Goal: Information Seeking & Learning: Learn about a topic

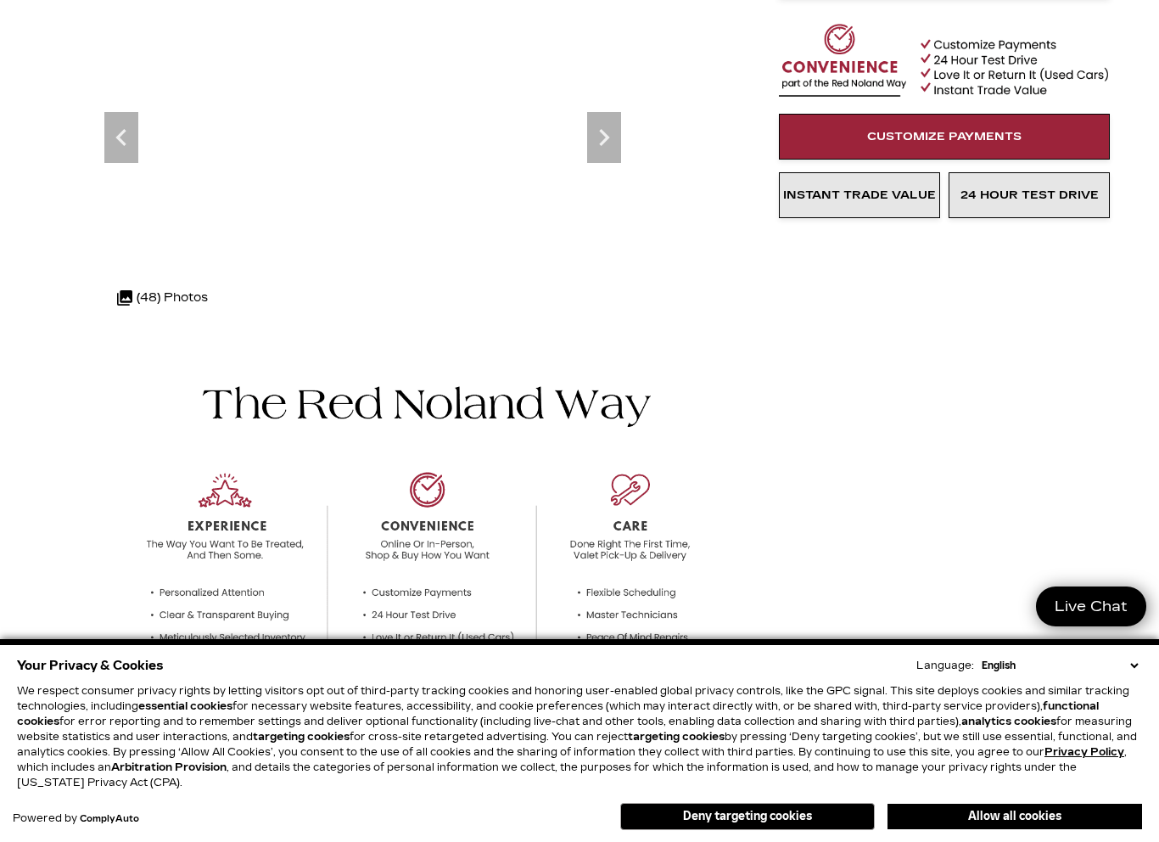
scroll to position [63, 0]
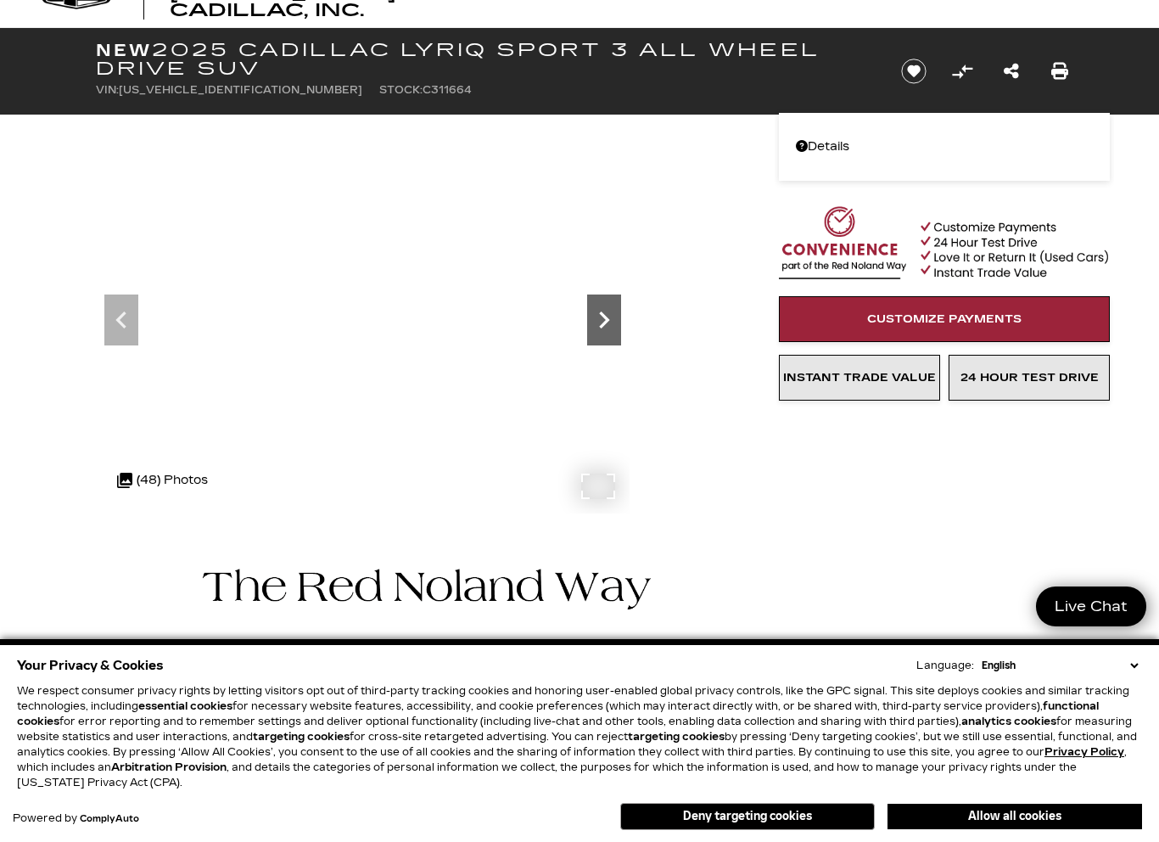
click at [613, 328] on icon at bounding box center [604, 320] width 34 height 34
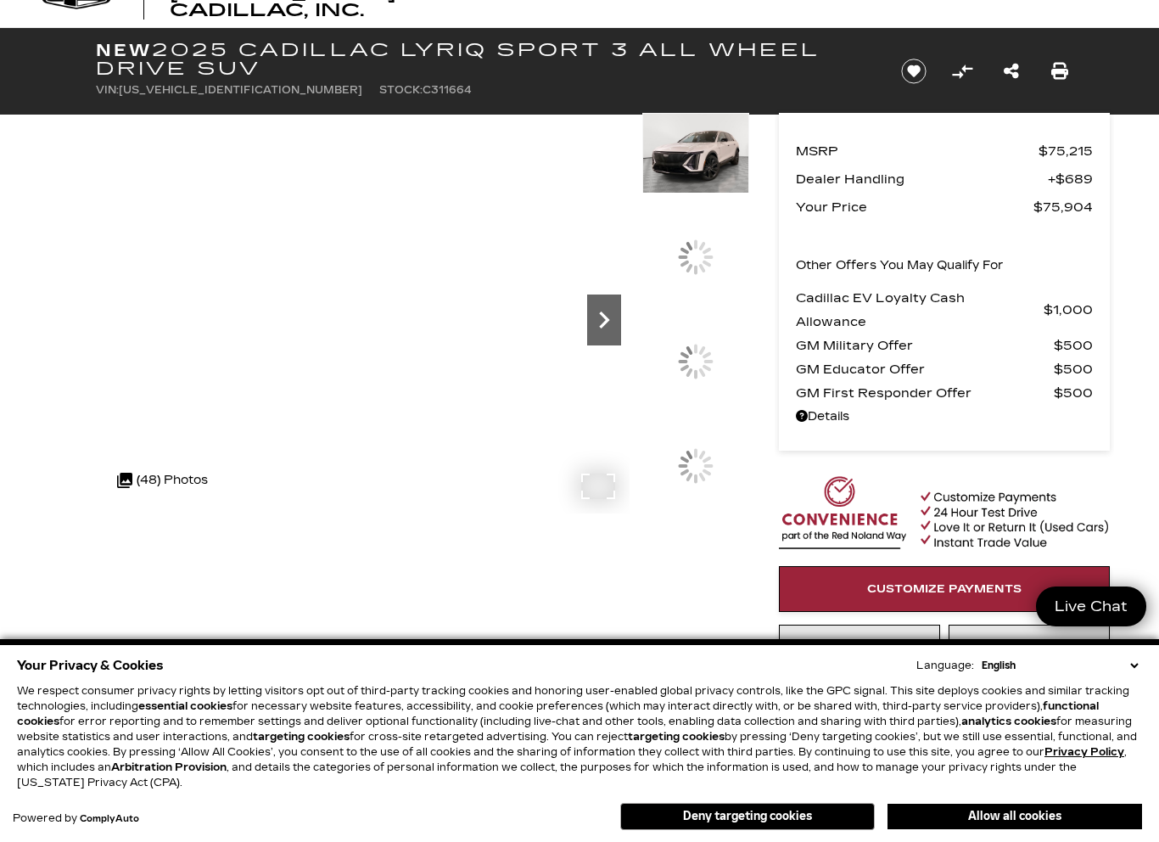
click at [609, 330] on icon "Next" at bounding box center [604, 320] width 34 height 34
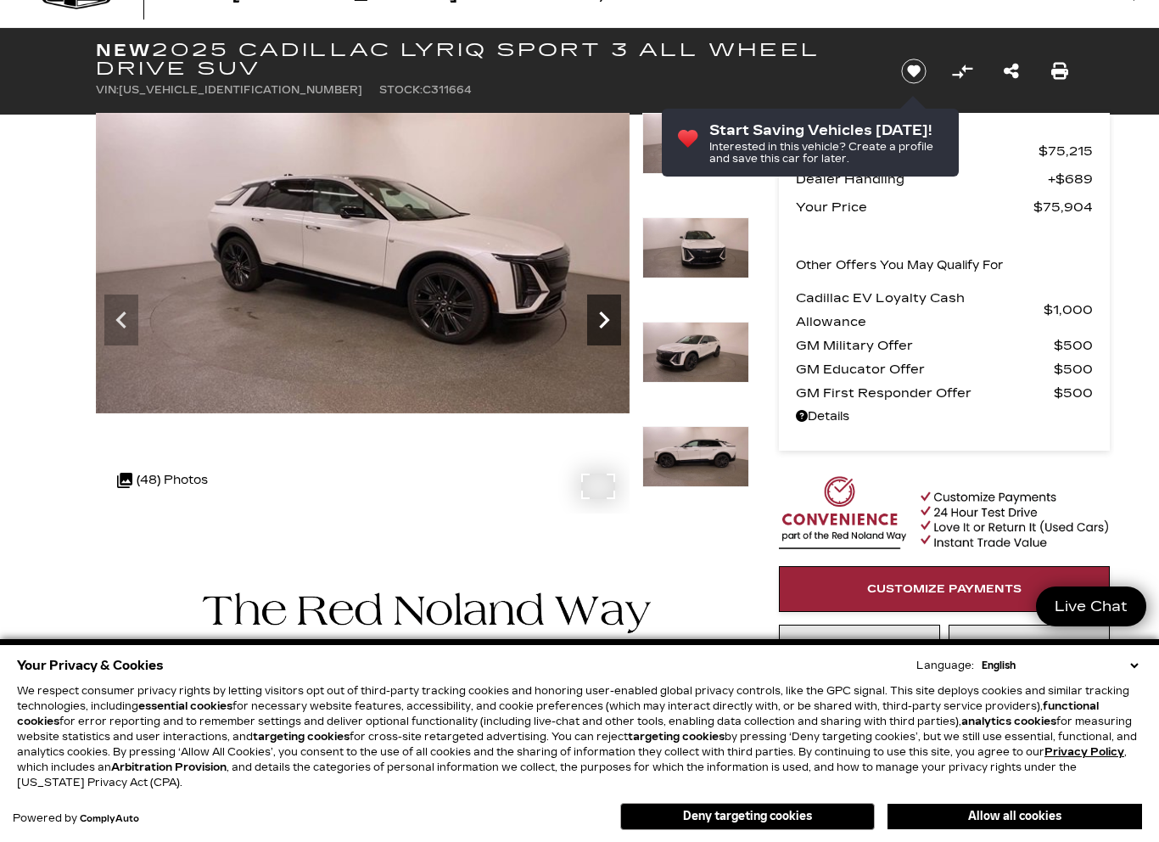
click at [605, 332] on icon "Next" at bounding box center [604, 320] width 34 height 34
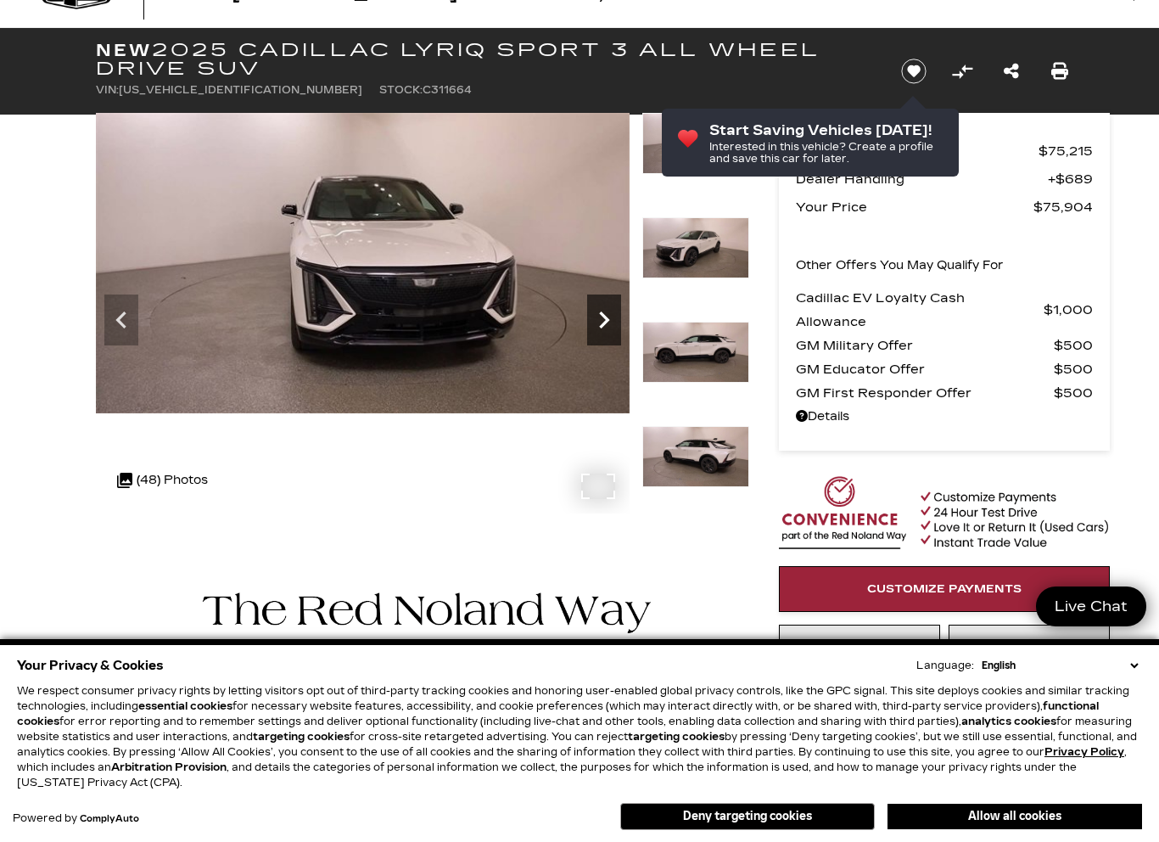
click at [605, 332] on icon "Next" at bounding box center [604, 320] width 34 height 34
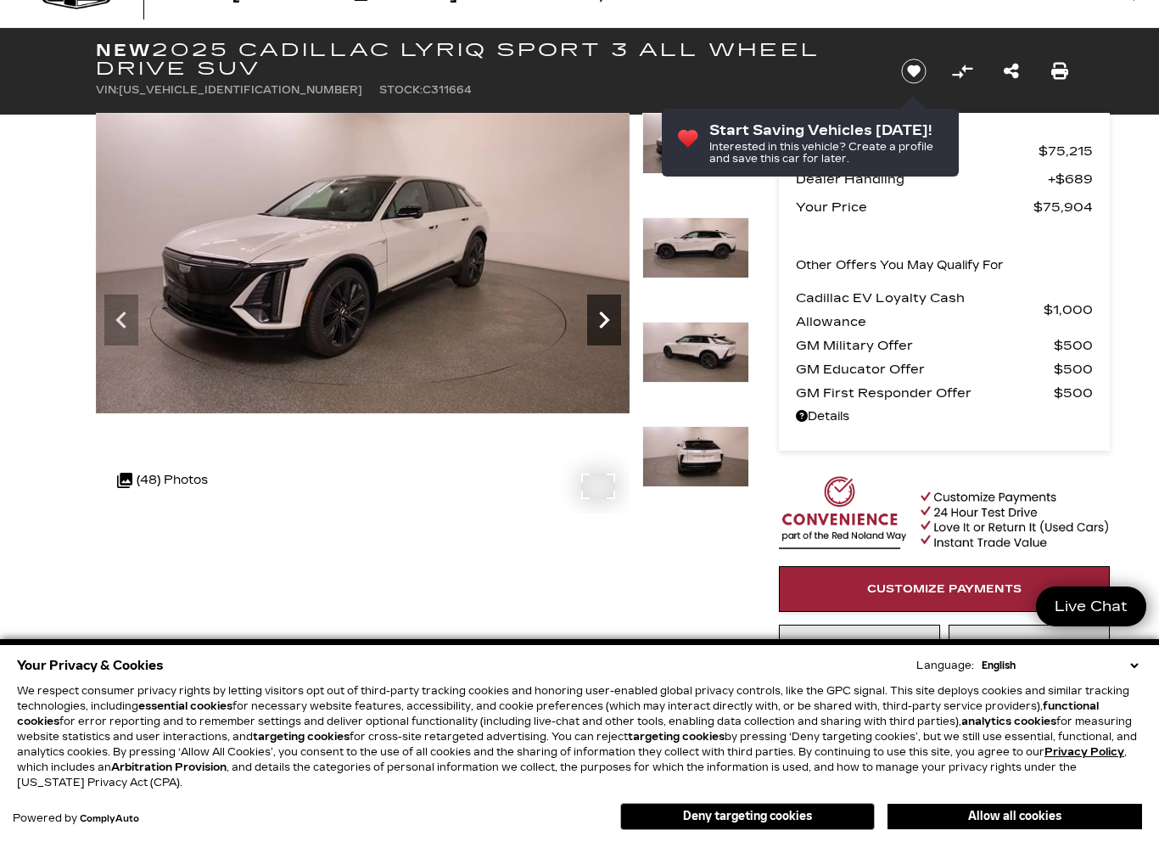
click at [605, 332] on icon "Next" at bounding box center [604, 320] width 34 height 34
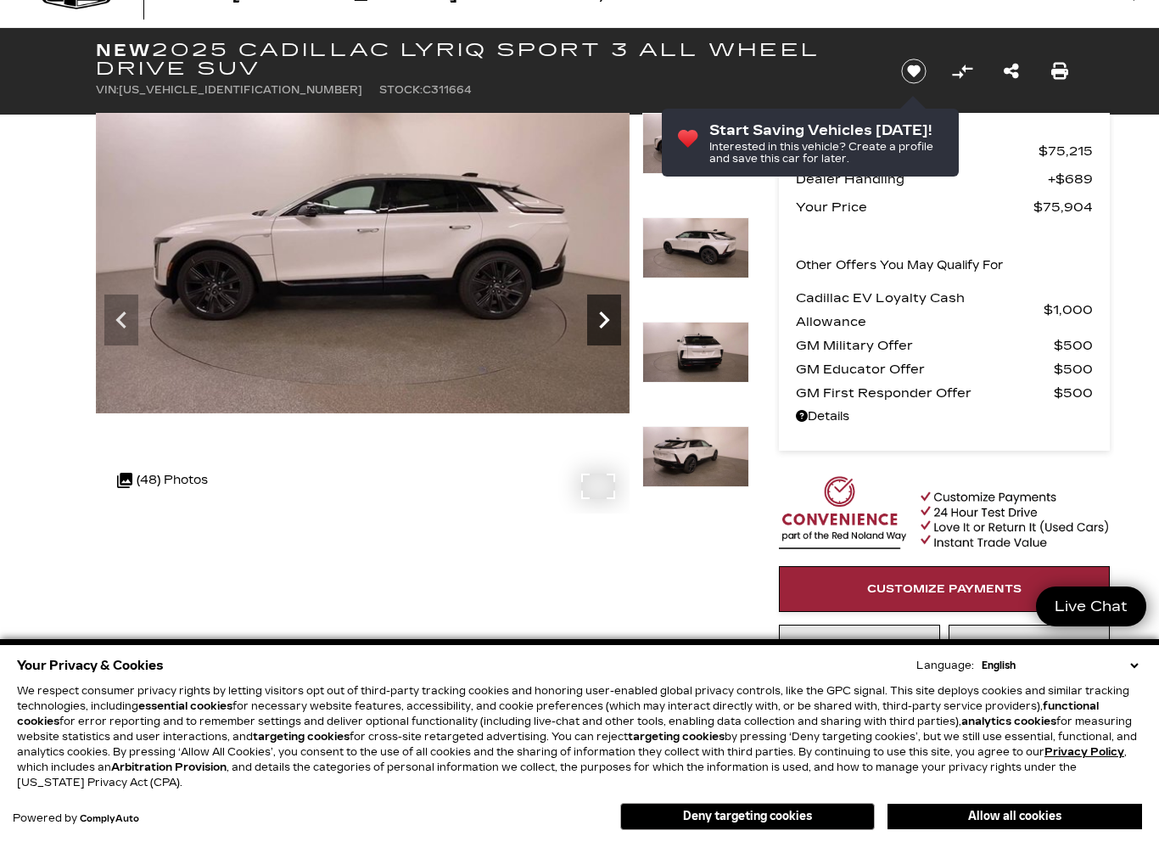
click at [605, 332] on icon "Next" at bounding box center [604, 320] width 34 height 34
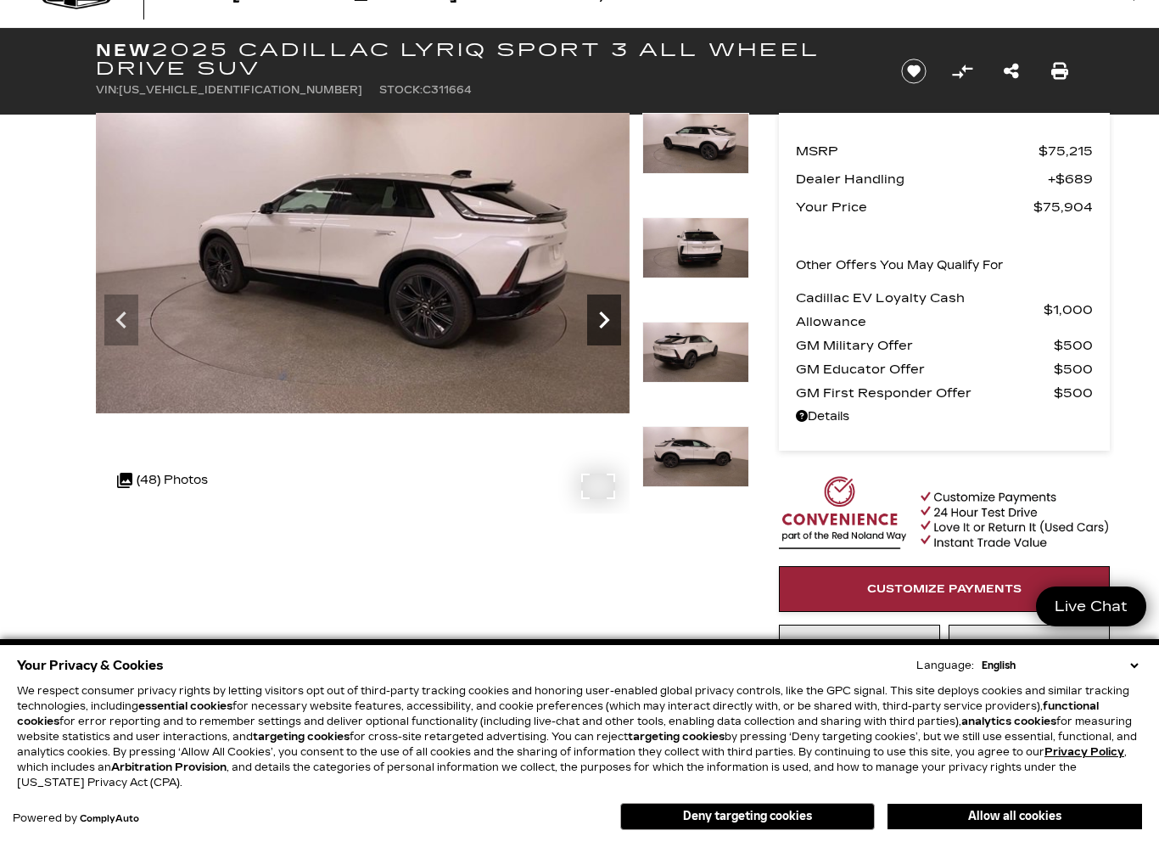
click at [605, 332] on icon "Next" at bounding box center [604, 320] width 34 height 34
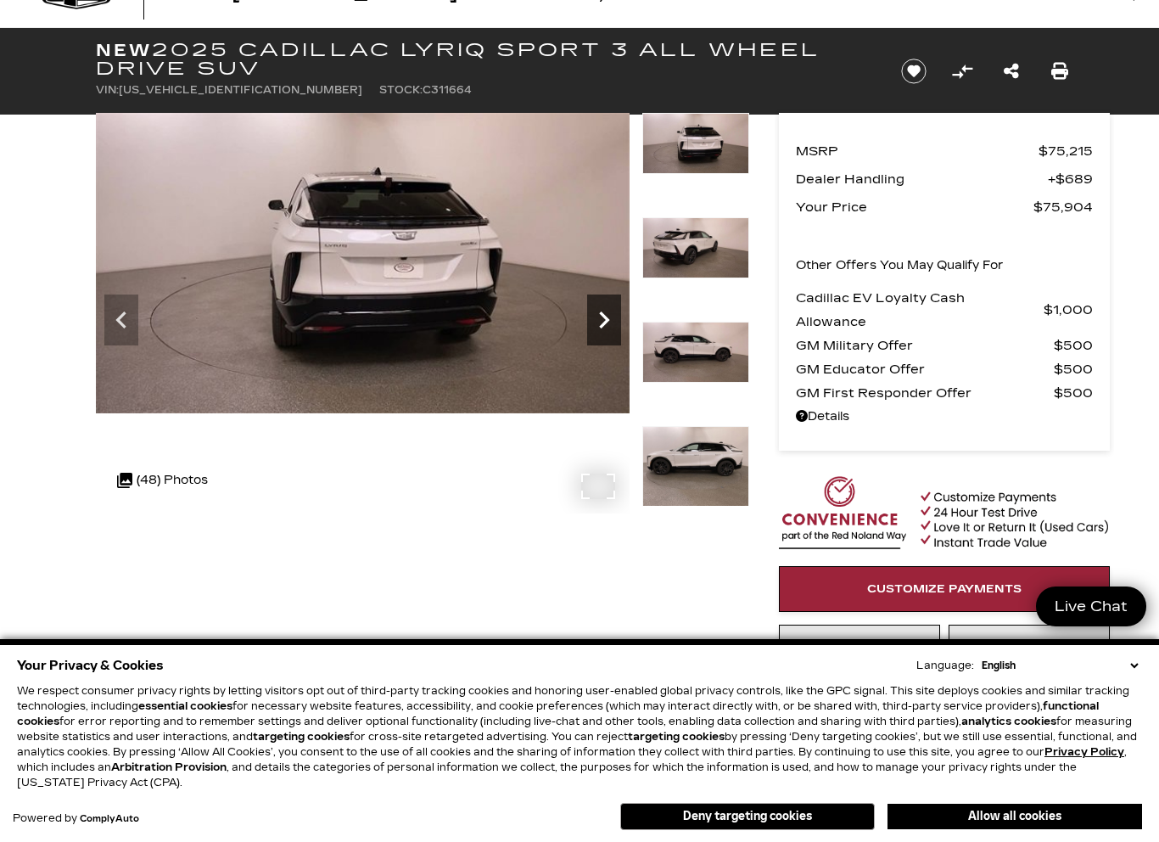
click at [607, 332] on icon "Next" at bounding box center [604, 320] width 34 height 34
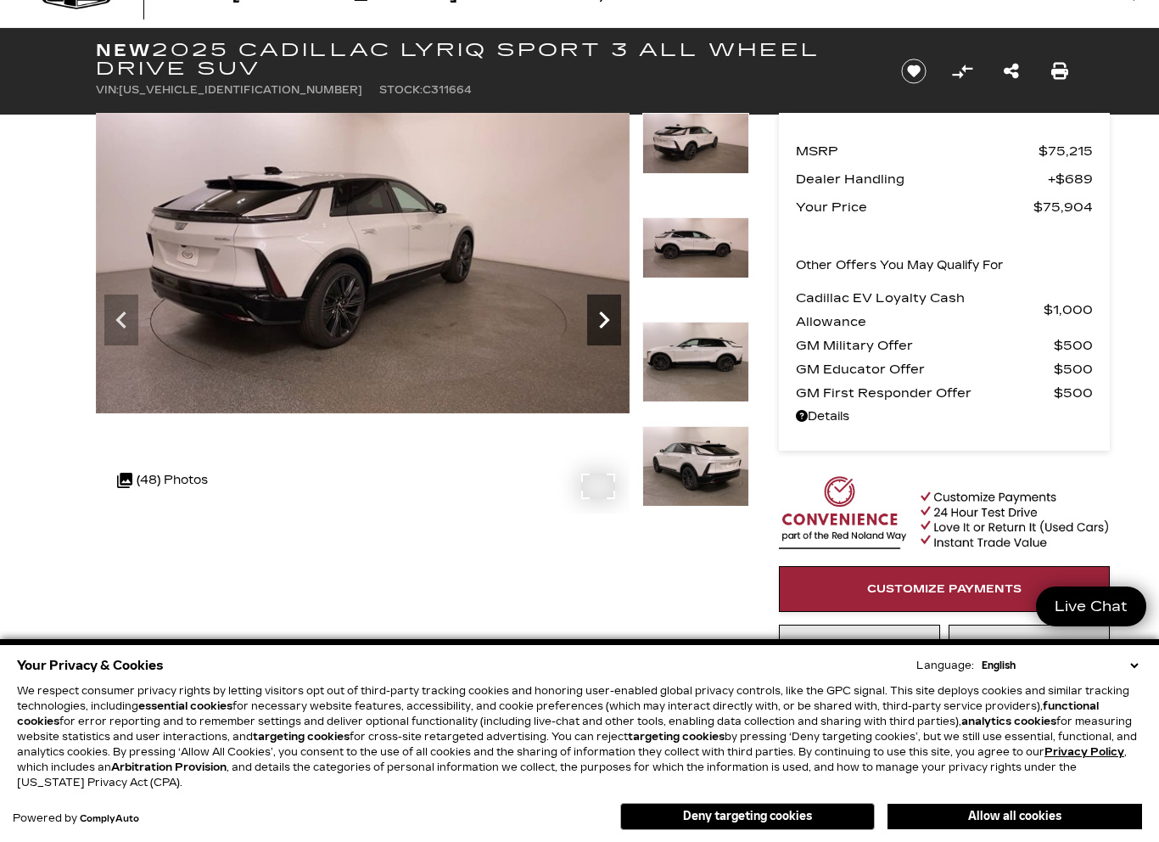
click at [607, 332] on icon "Next" at bounding box center [604, 320] width 34 height 34
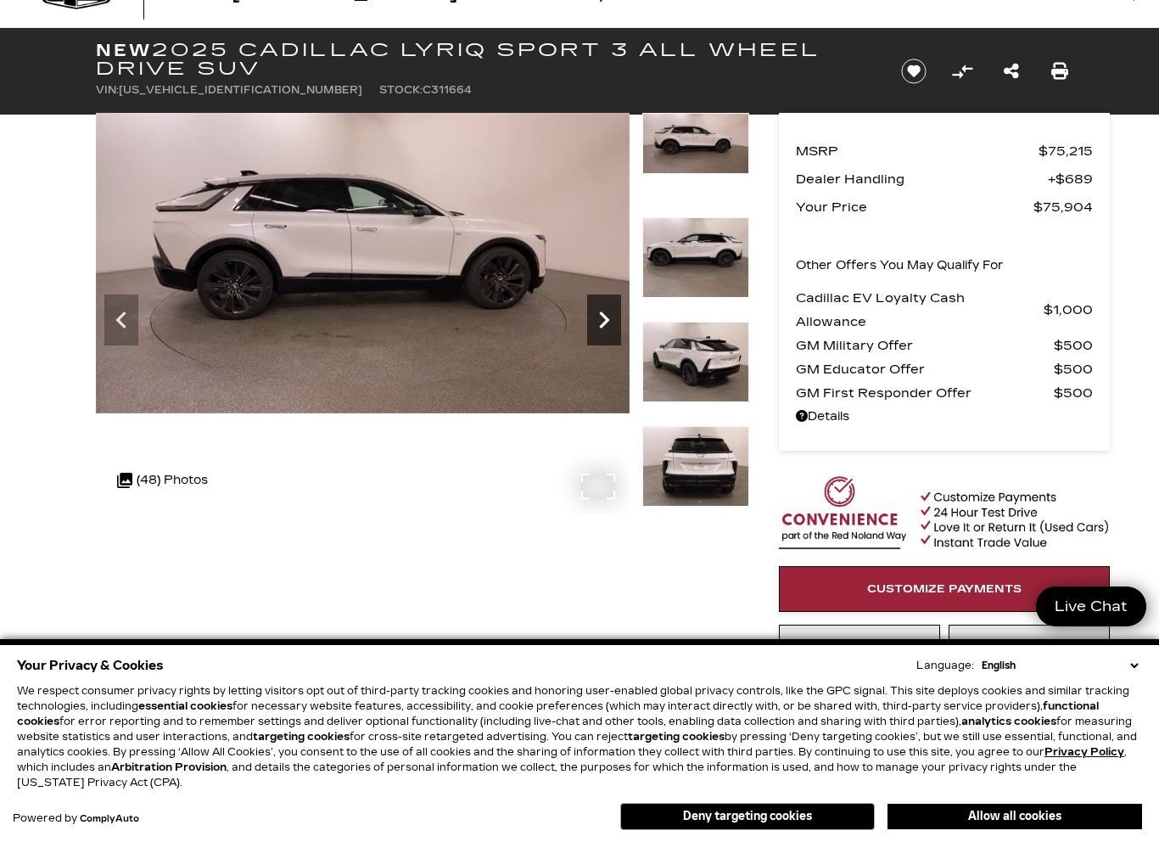
click at [605, 329] on icon "Next" at bounding box center [604, 320] width 34 height 34
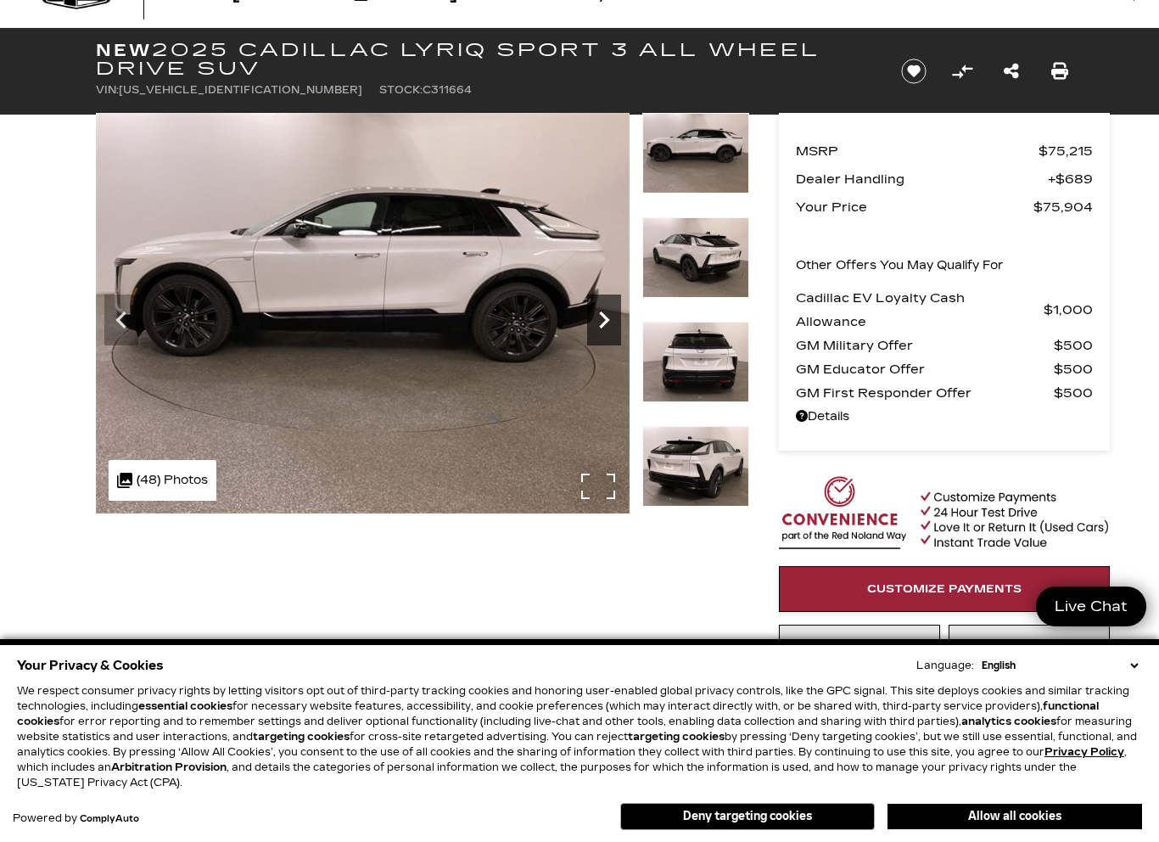
click at [604, 334] on icon "Next" at bounding box center [604, 320] width 34 height 34
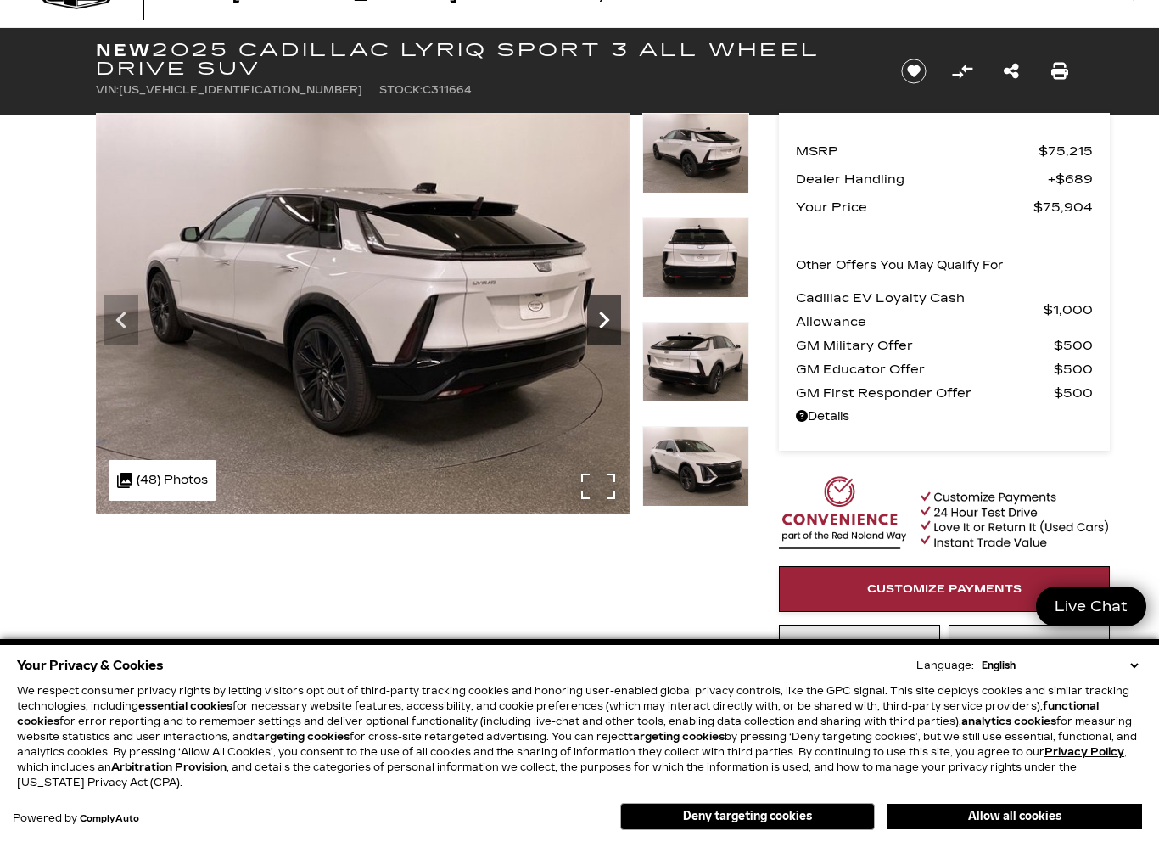
click at [604, 333] on icon "Next" at bounding box center [604, 320] width 34 height 34
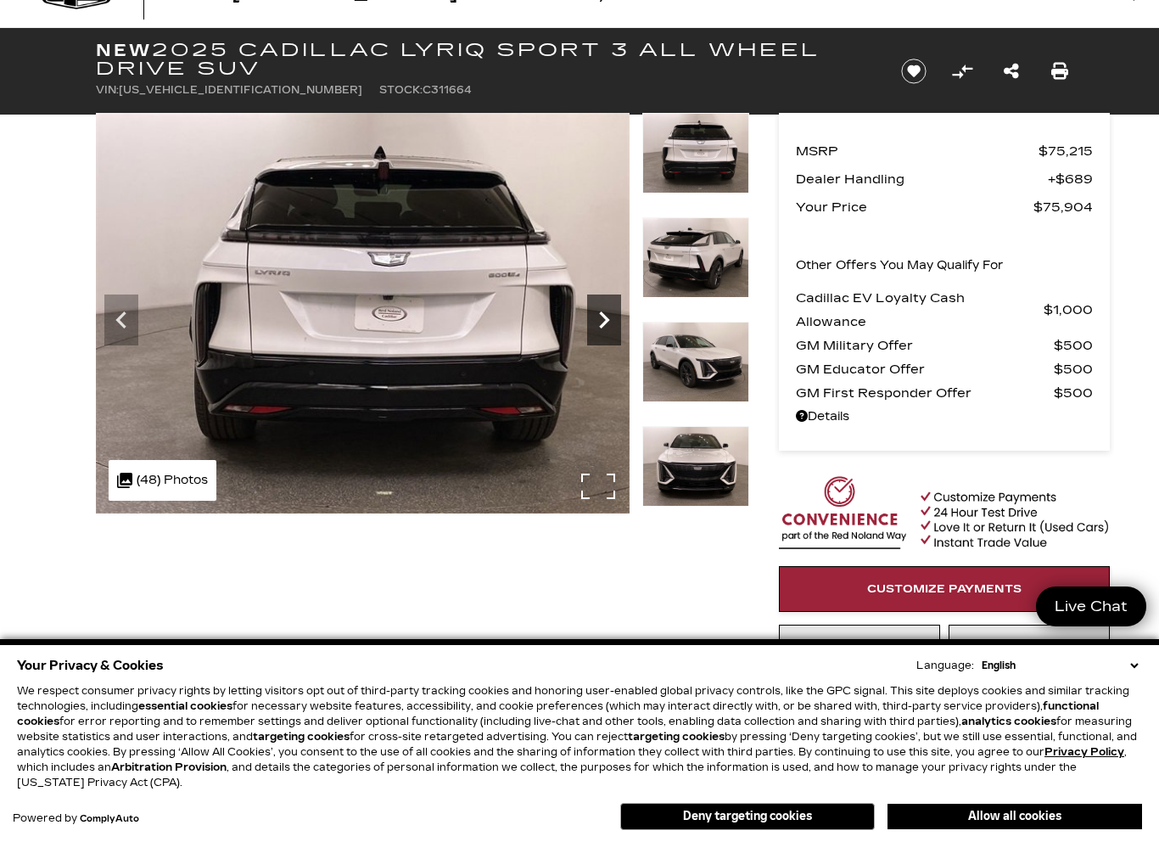
click at [604, 335] on icon "Next" at bounding box center [604, 320] width 34 height 34
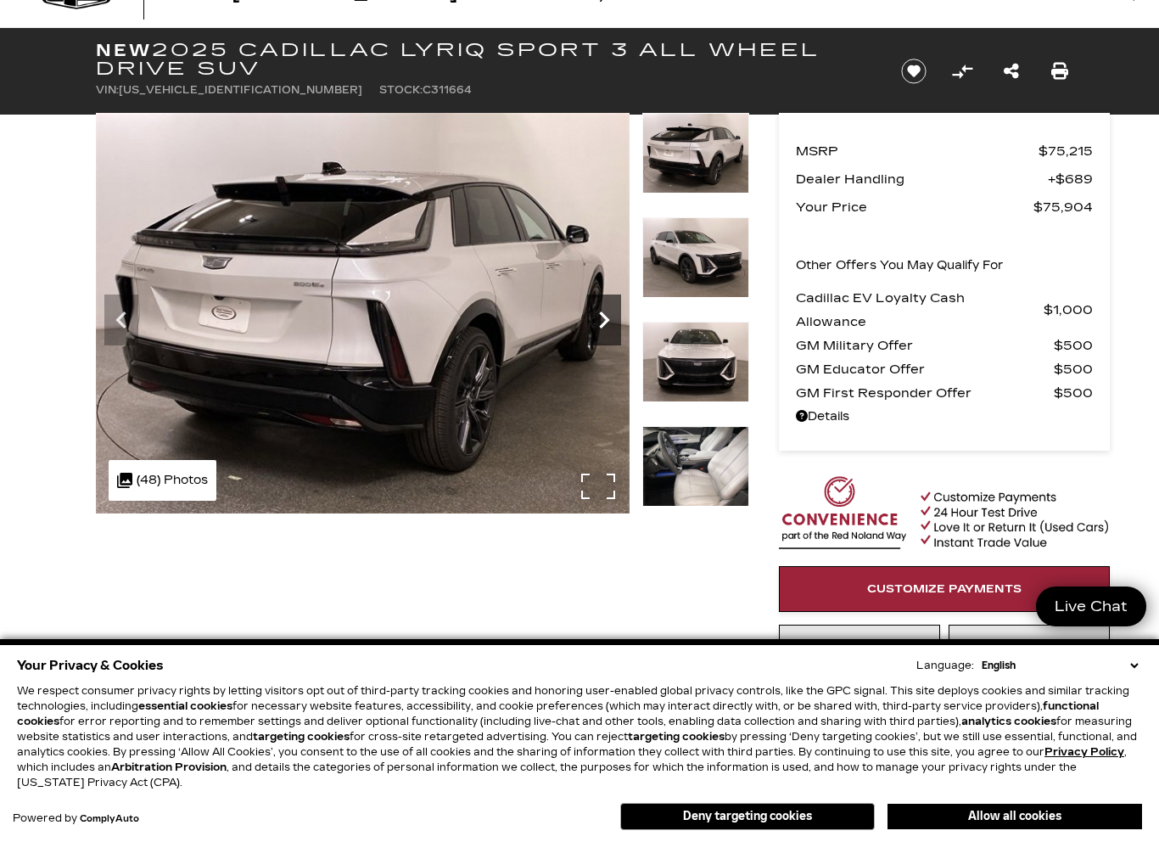
click at [604, 335] on icon "Next" at bounding box center [604, 320] width 34 height 34
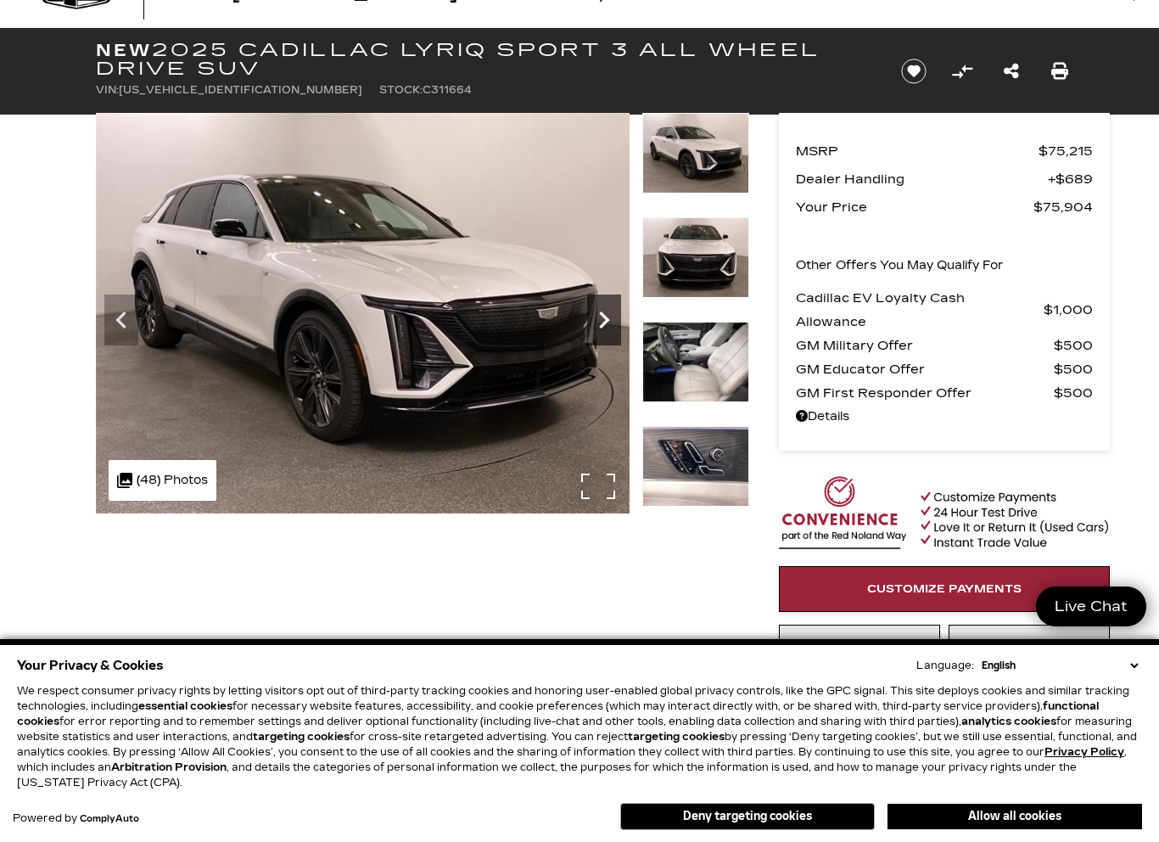
click at [604, 336] on icon "Next" at bounding box center [604, 320] width 34 height 34
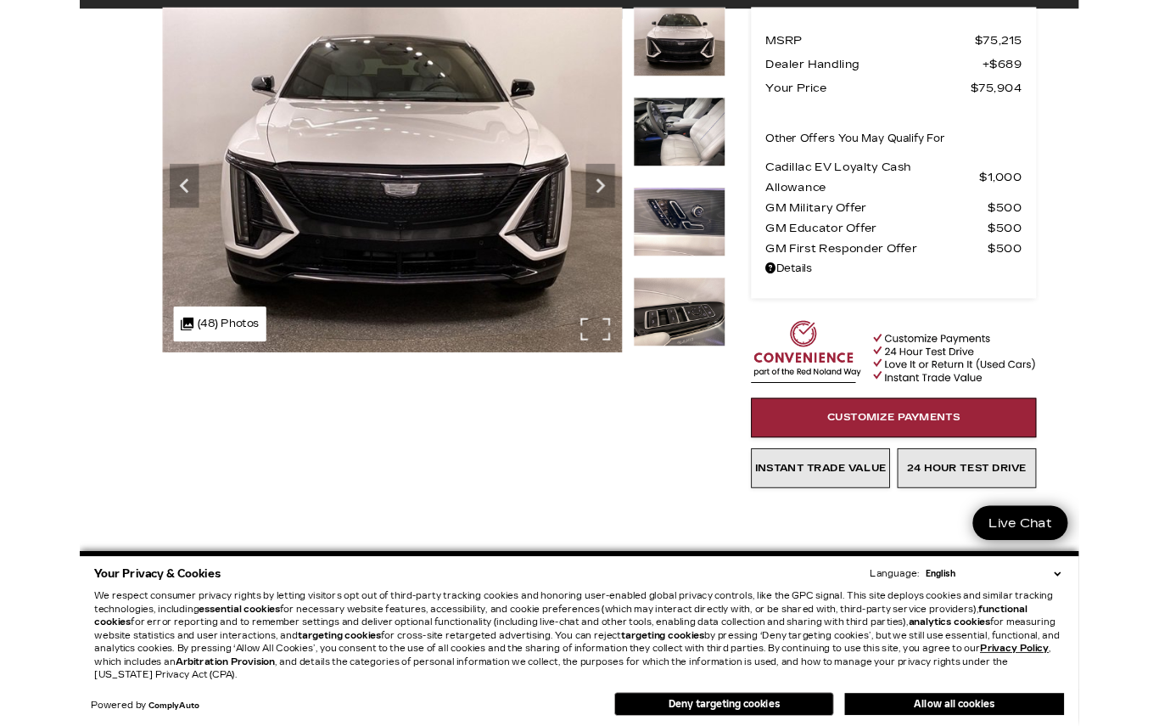
scroll to position [48, 0]
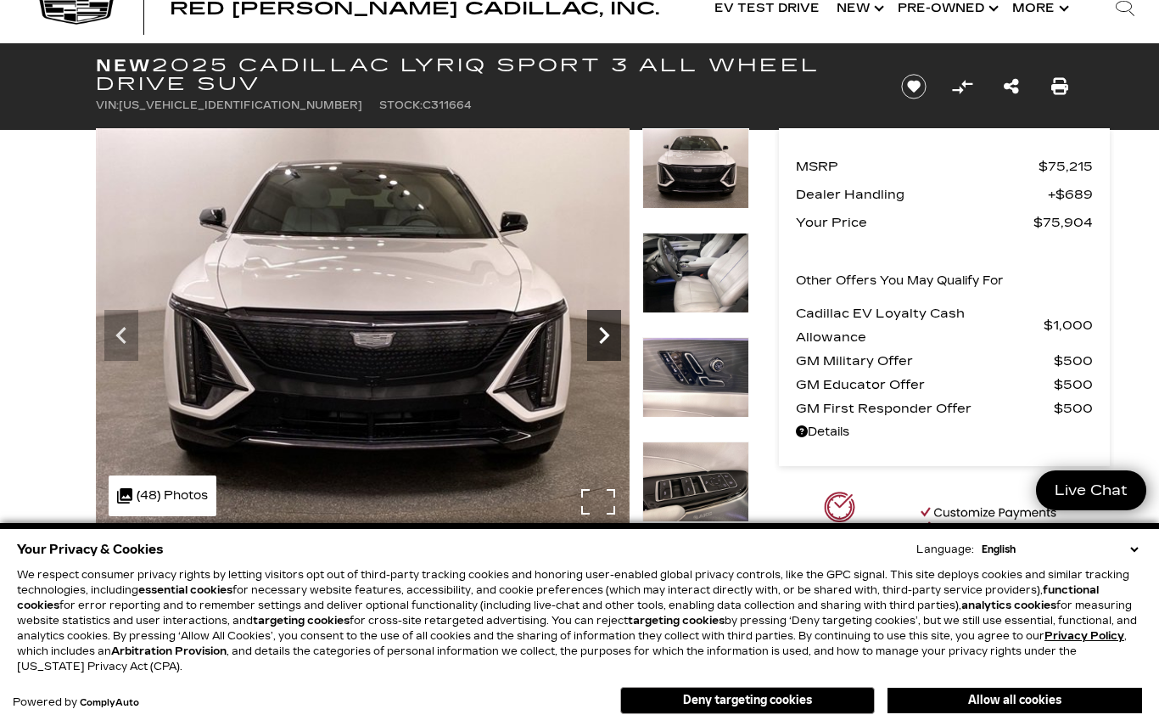
click at [602, 332] on icon "Next" at bounding box center [604, 335] width 34 height 34
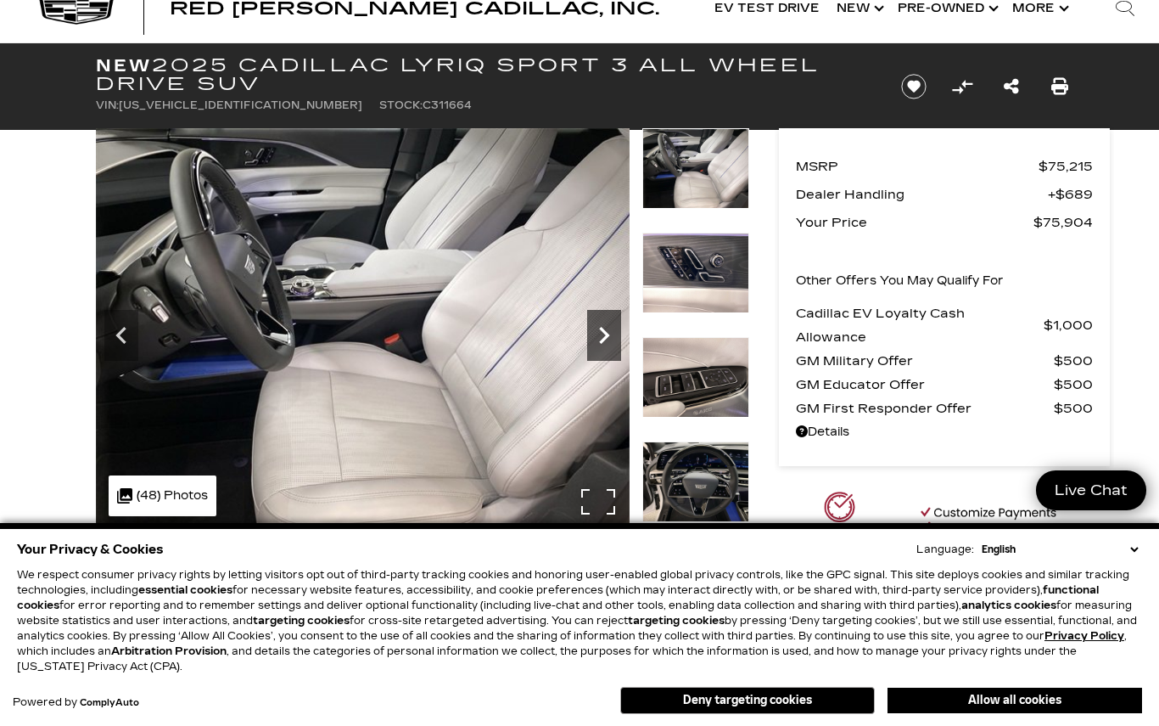
click at [602, 332] on icon "Next" at bounding box center [604, 335] width 34 height 34
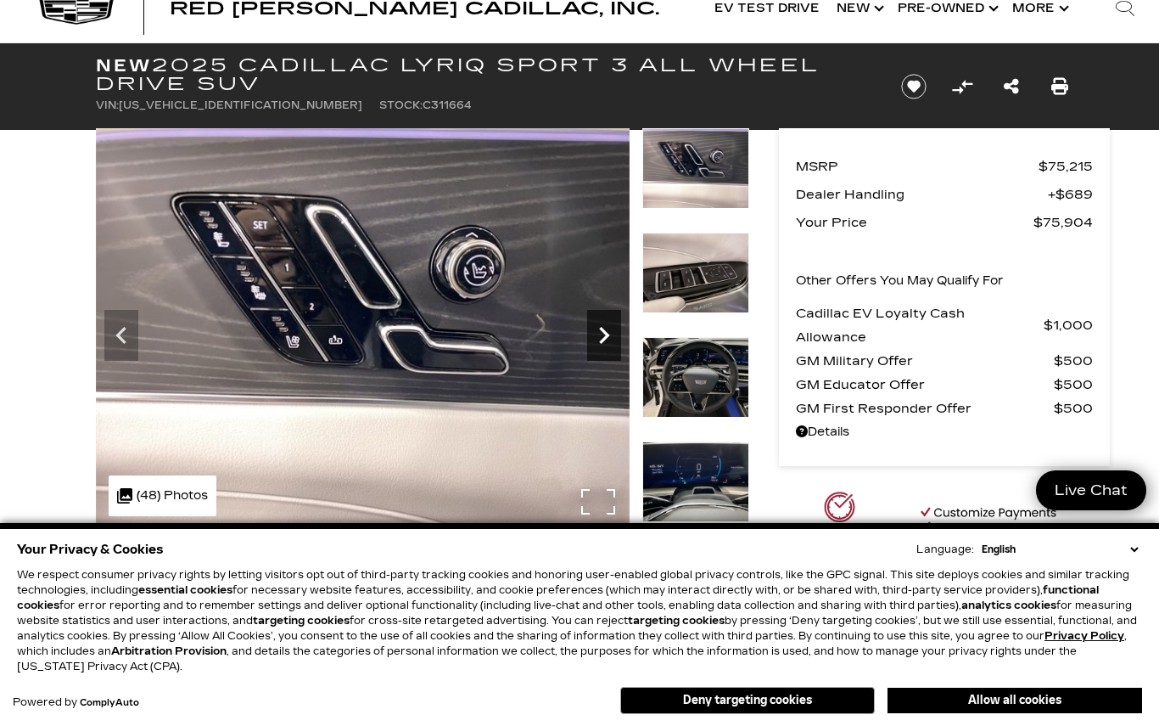
click at [603, 332] on icon "Next" at bounding box center [604, 335] width 34 height 34
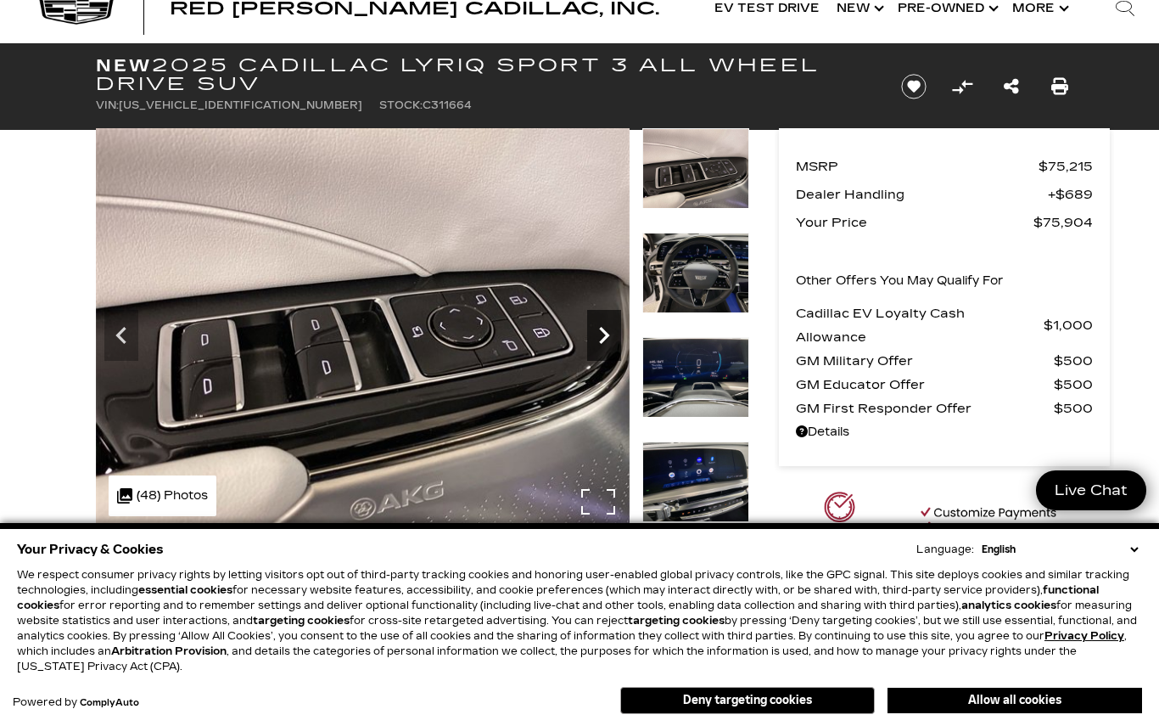
click at [603, 332] on icon "Next" at bounding box center [604, 335] width 34 height 34
